Goal: Information Seeking & Learning: Learn about a topic

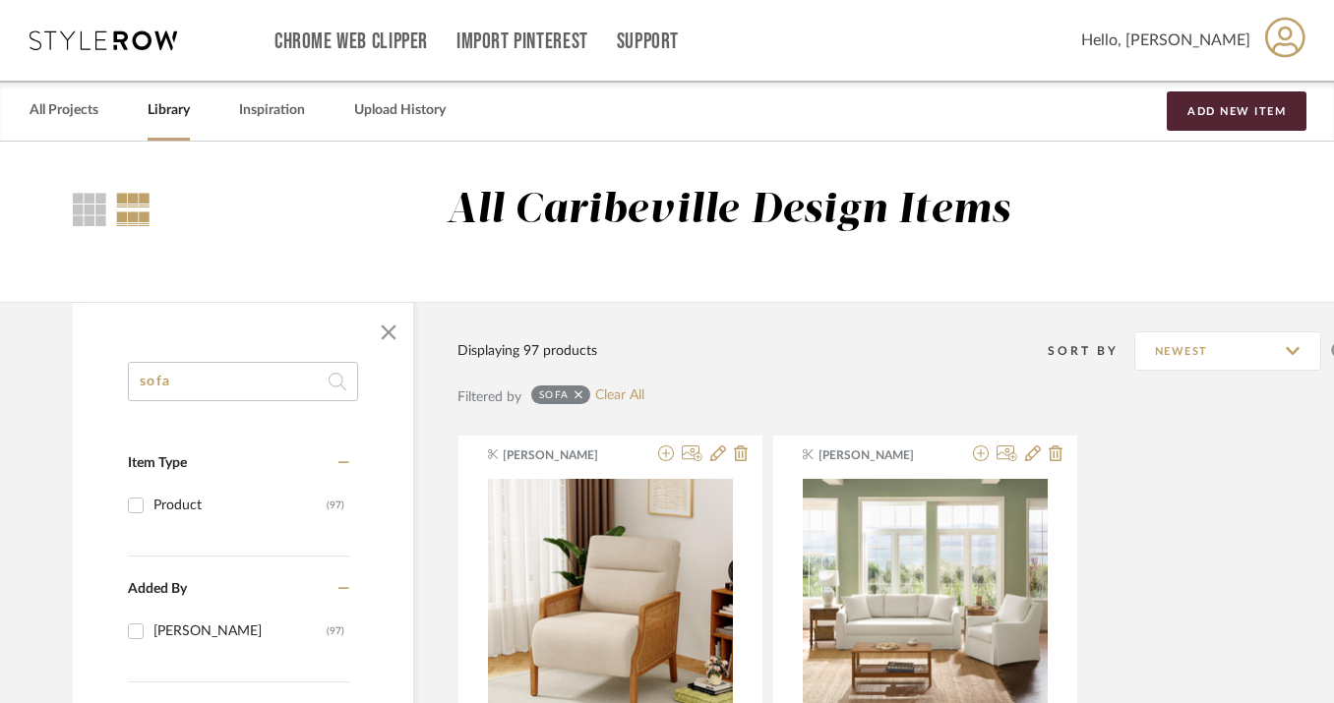
click at [176, 394] on input "sofa" at bounding box center [243, 381] width 230 height 39
type input "s"
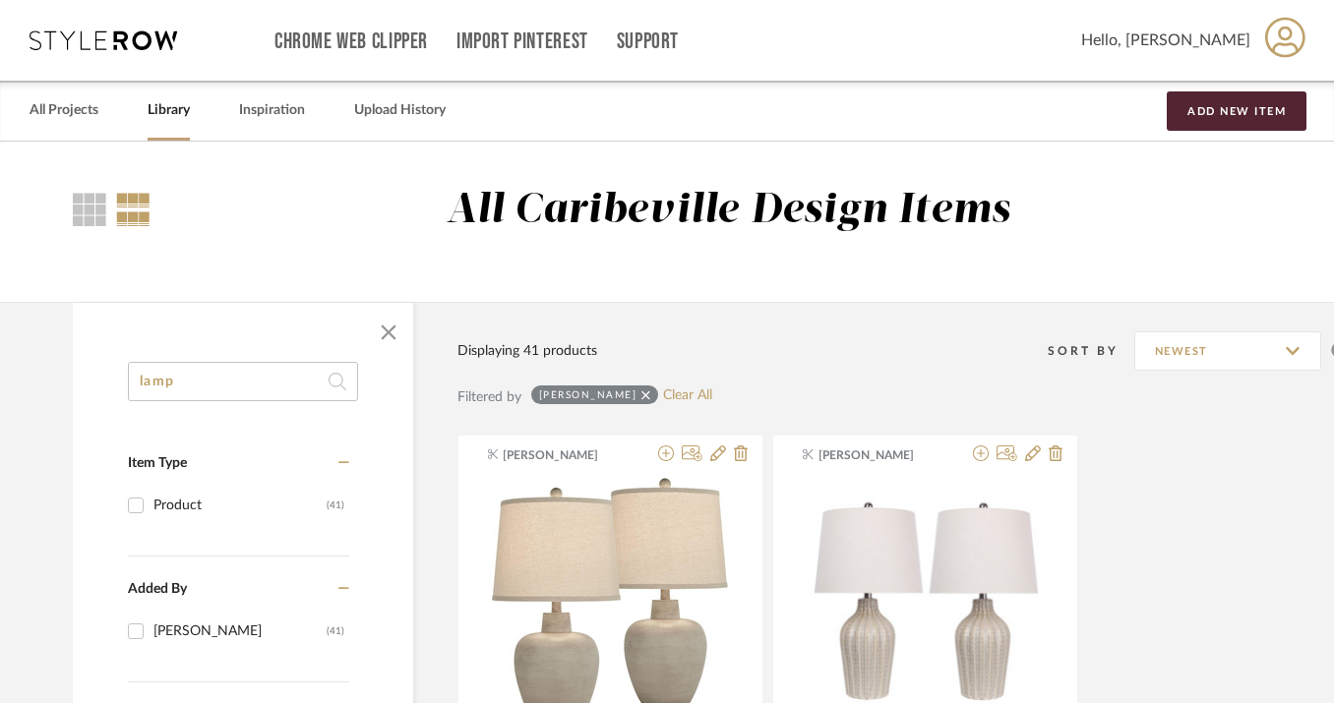
type input "lamp"
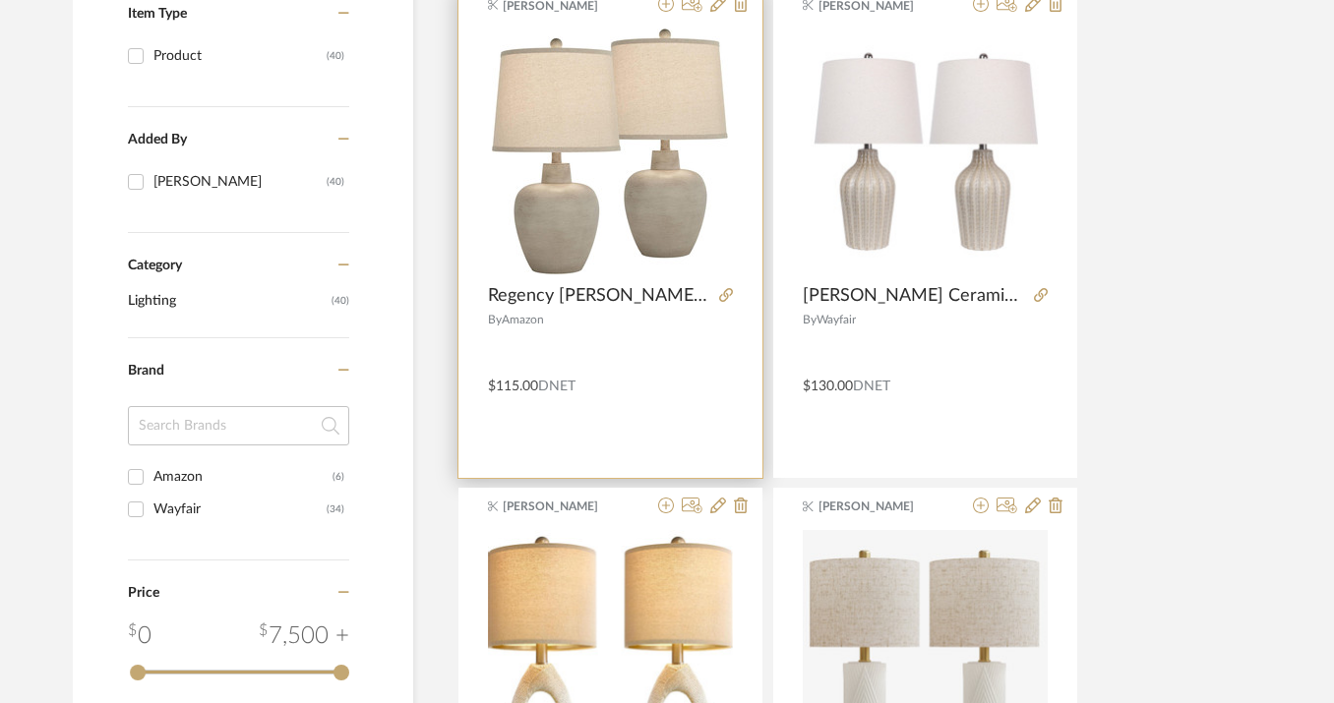
scroll to position [447, 0]
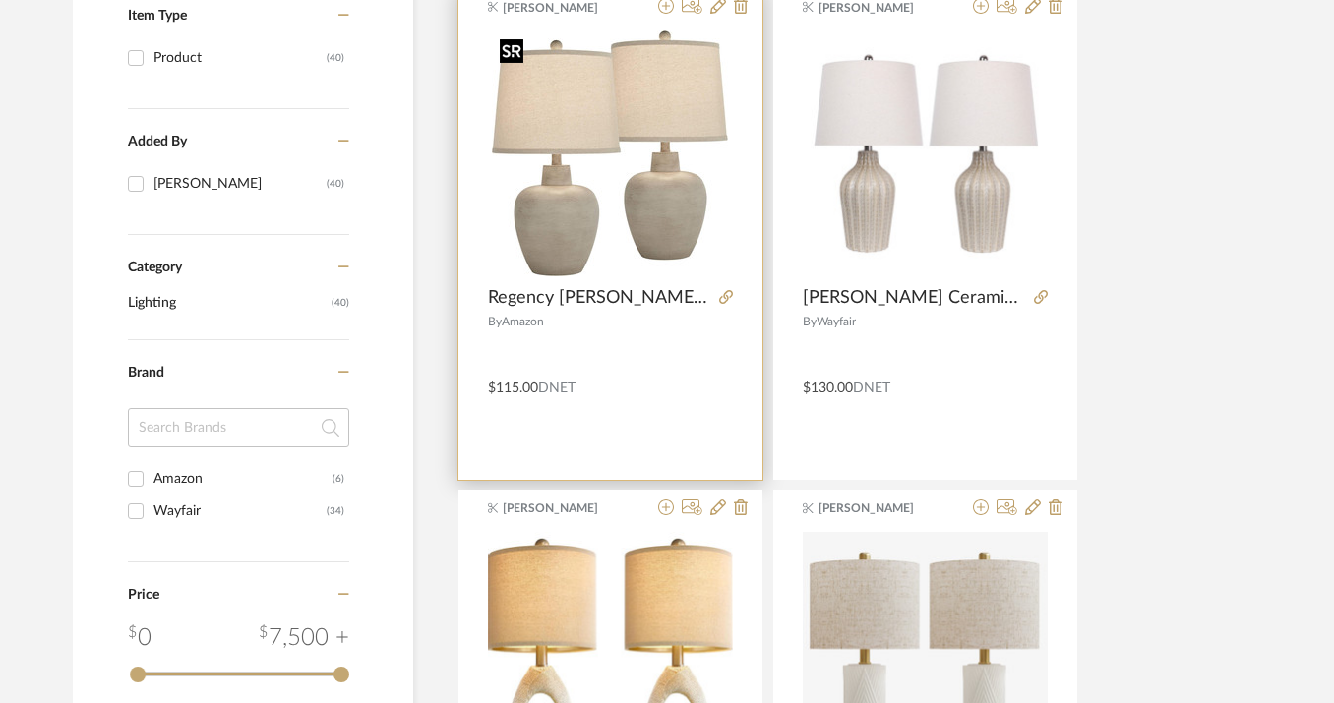
click at [649, 255] on img "0" at bounding box center [610, 153] width 236 height 246
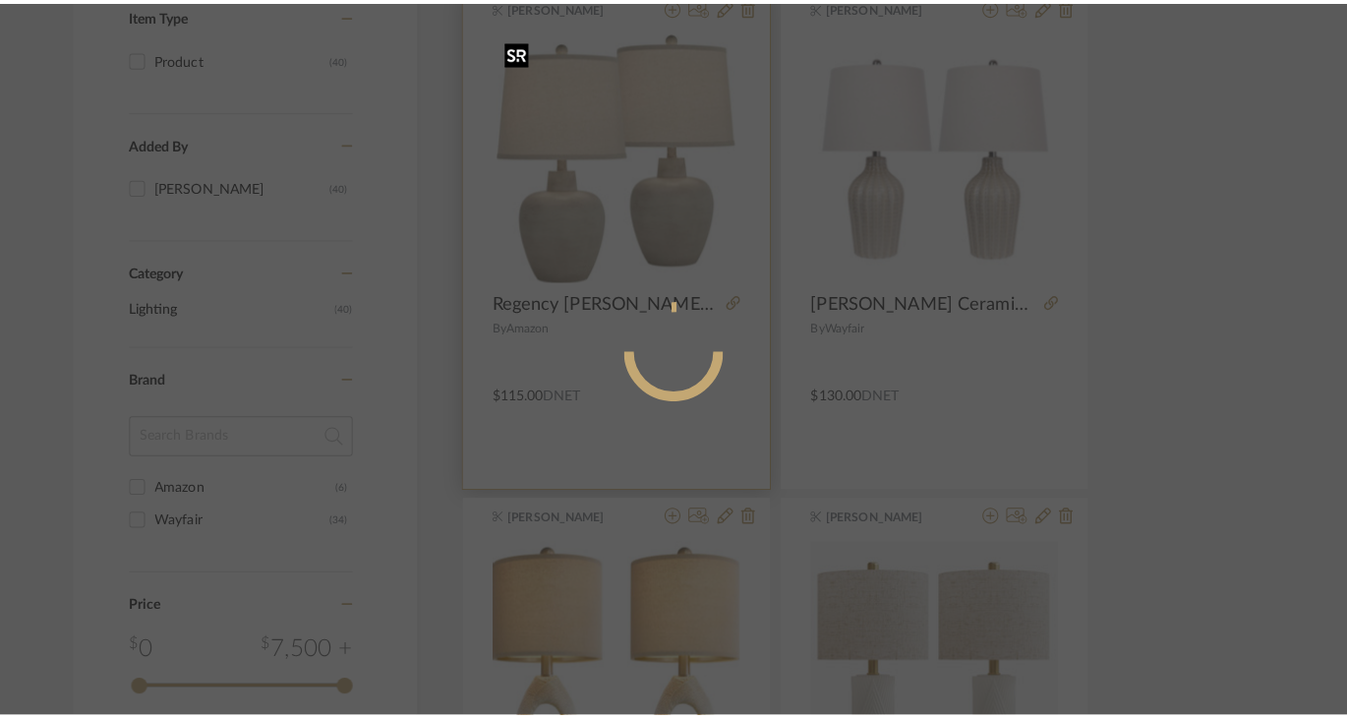
scroll to position [0, 0]
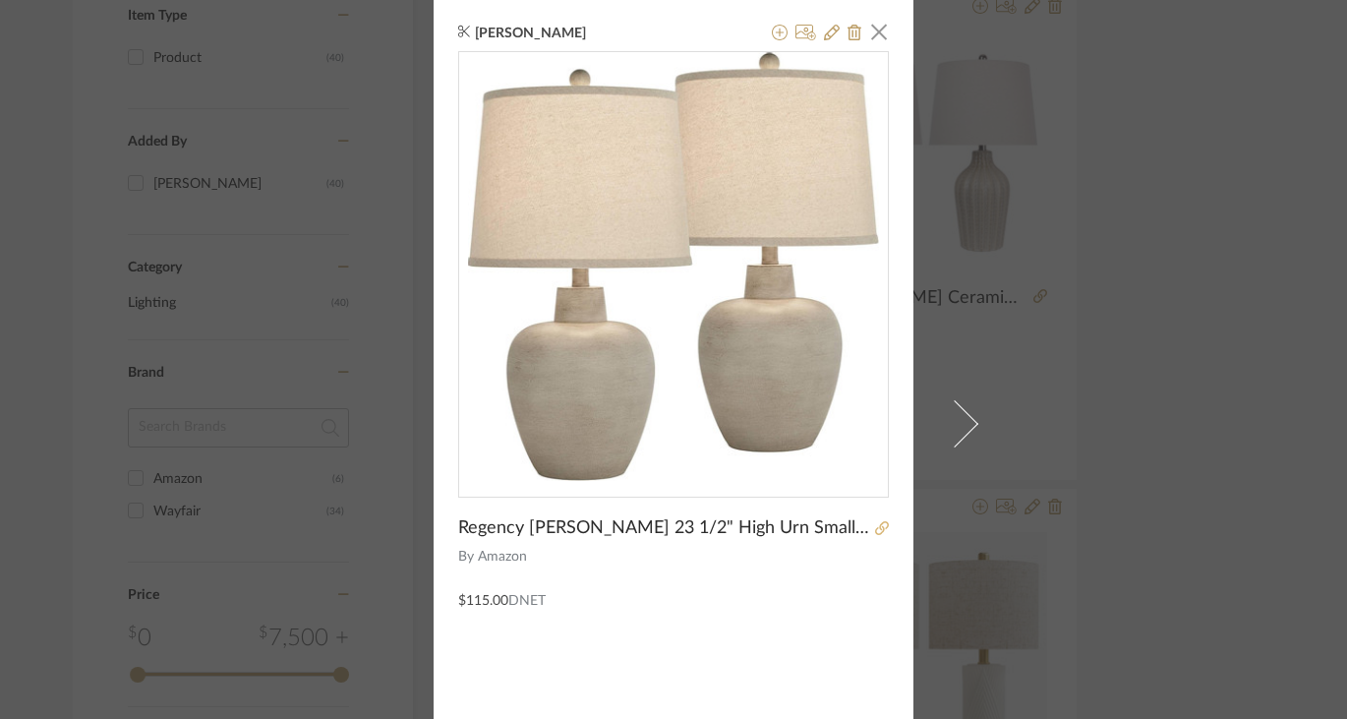
click at [878, 524] on icon at bounding box center [882, 528] width 14 height 14
click at [868, 31] on span "button" at bounding box center [879, 31] width 39 height 39
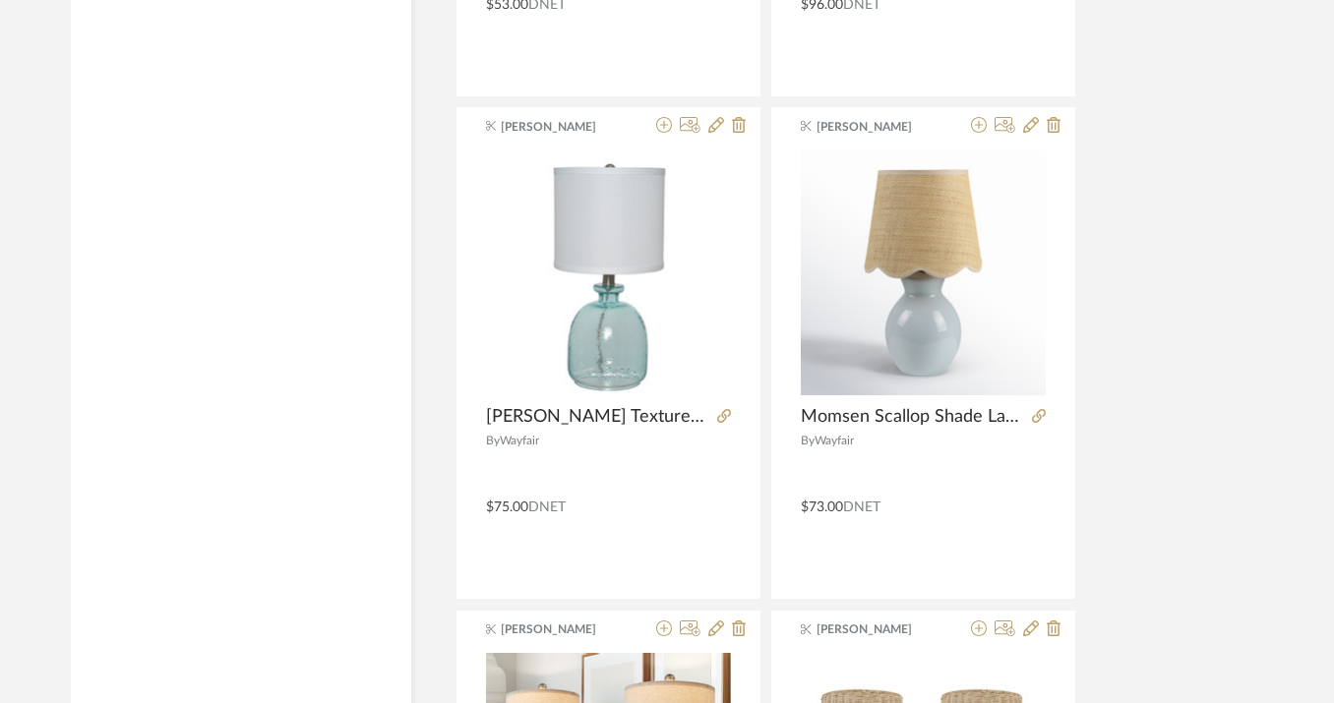
scroll to position [4304, 2]
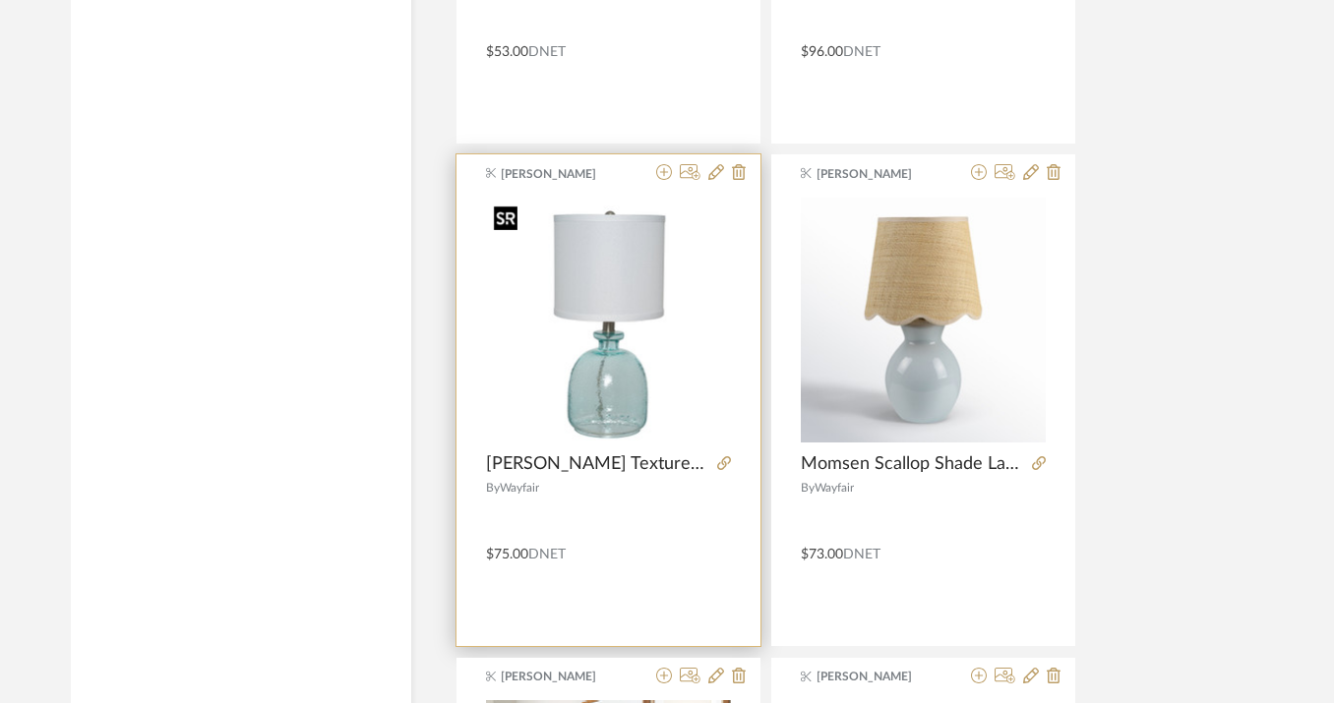
click at [677, 340] on img "0" at bounding box center [608, 320] width 245 height 245
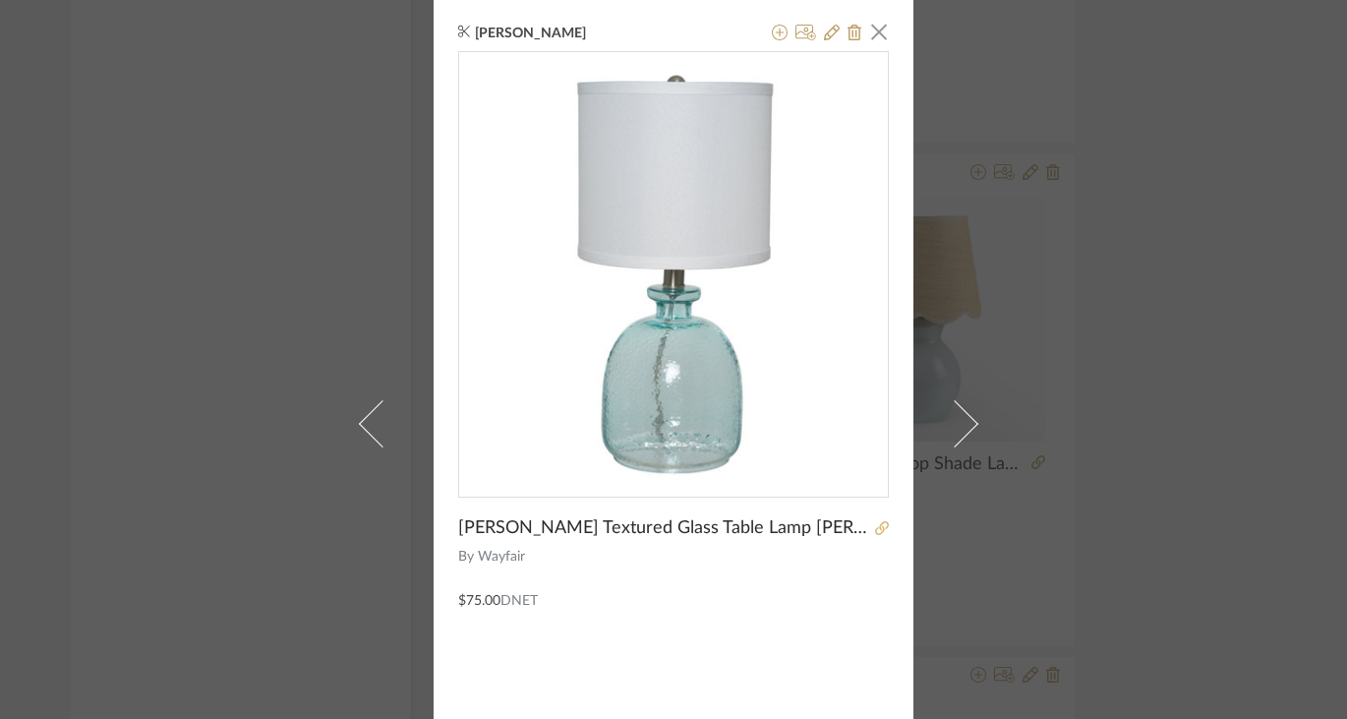
click at [880, 522] on icon at bounding box center [882, 528] width 14 height 14
